Goal: Task Accomplishment & Management: Use online tool/utility

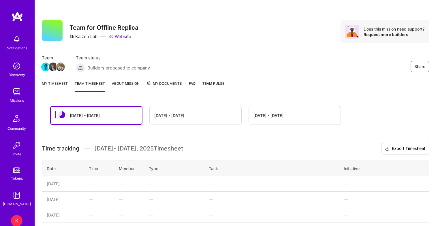
click at [61, 84] on link "My timesheet" at bounding box center [55, 86] width 26 height 12
click at [52, 79] on div "My timesheet Team timesheet About Mission My Documents FAQ Team Pulse" at bounding box center [235, 84] width 401 height 16
click at [52, 84] on link "My timesheet" at bounding box center [55, 86] width 26 height 12
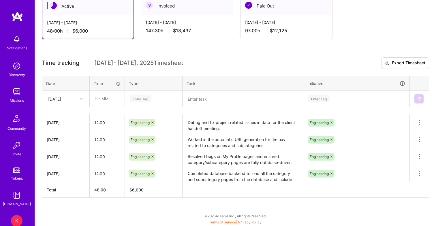
scroll to position [109, 0]
